Goal: Information Seeking & Learning: Find specific fact

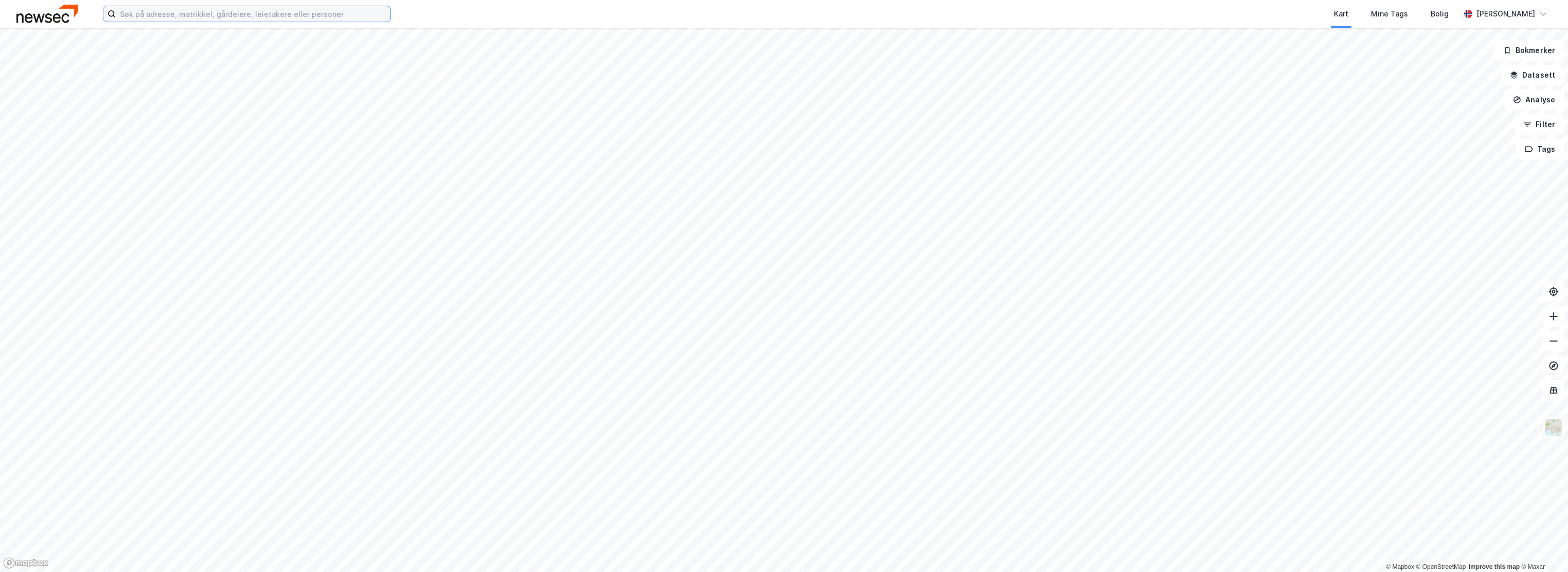
click at [184, 19] on input at bounding box center [253, 13] width 275 height 15
type input "AUGLENDSDALEN 83"
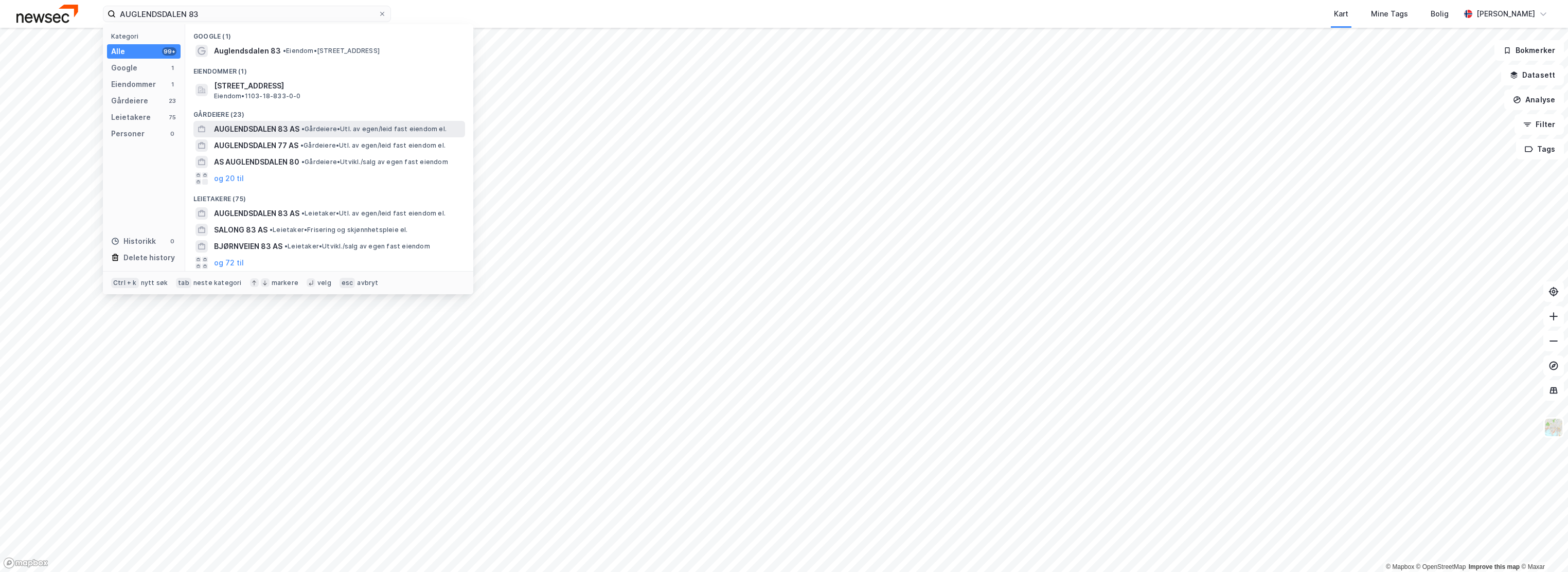
click at [254, 127] on span "AUGLENDSDALEN 83 AS" at bounding box center [257, 129] width 85 height 12
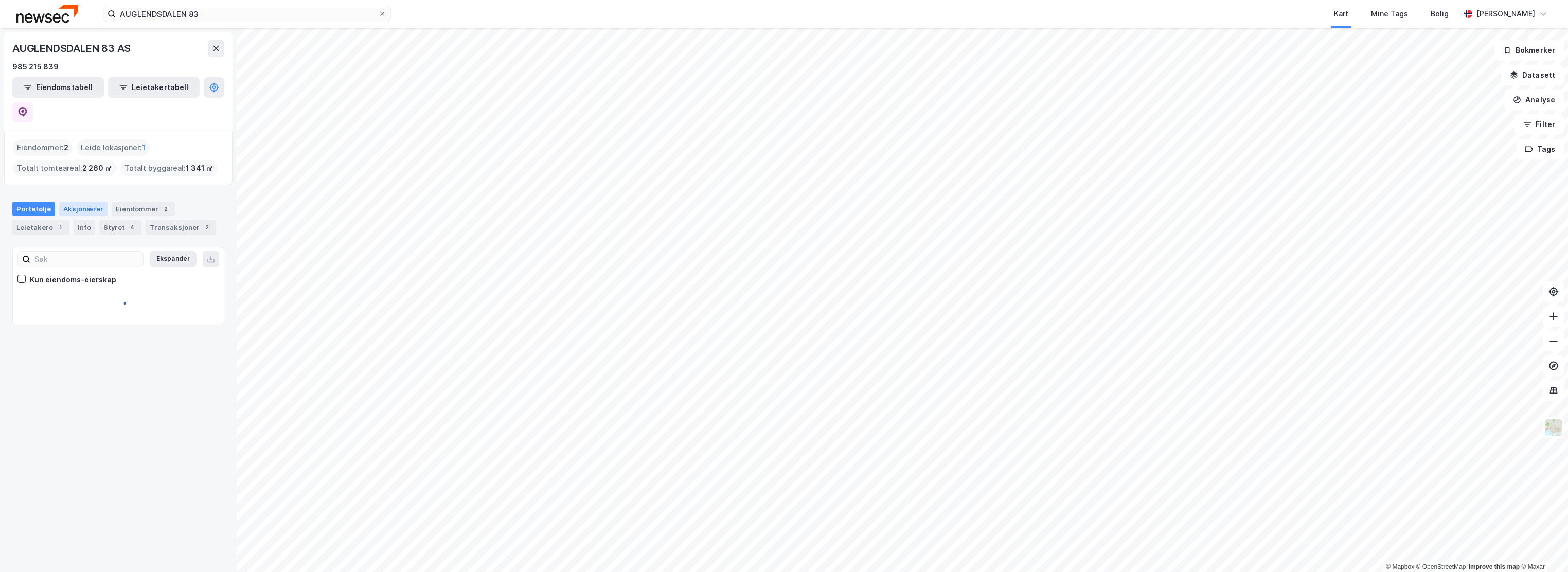
click at [84, 201] on div "Aksjonærer" at bounding box center [83, 209] width 48 height 15
